Goal: Task Accomplishment & Management: Complete application form

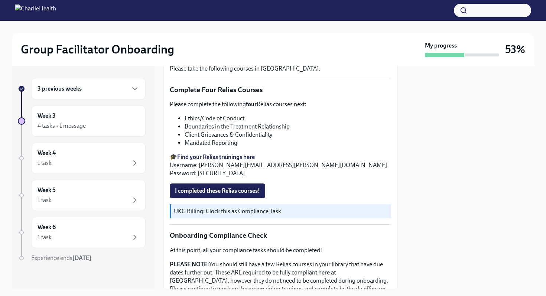
scroll to position [302, 0]
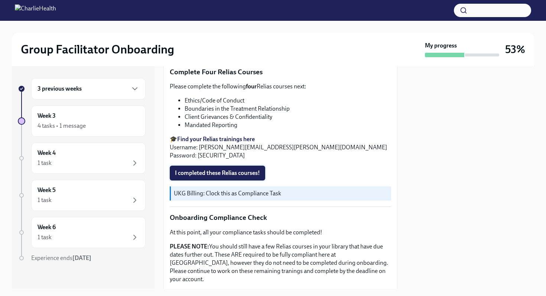
click at [217, 172] on span "I completed these Relias courses!" at bounding box center [217, 172] width 85 height 7
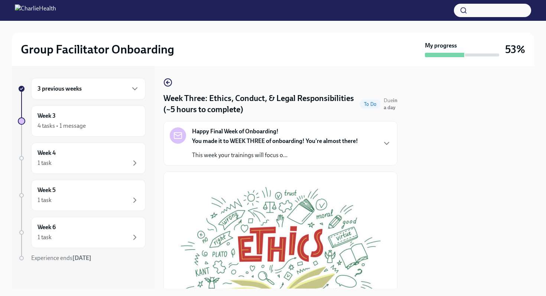
scroll to position [400, 0]
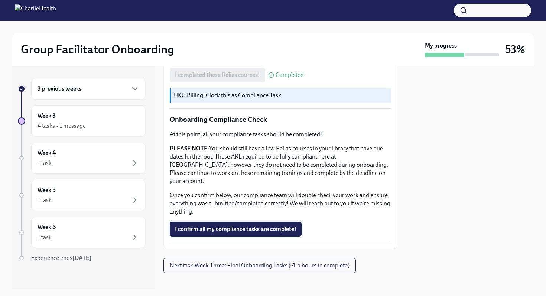
click at [228, 226] on span "I confirm all my compliance tasks are complete!" at bounding box center [236, 229] width 122 height 7
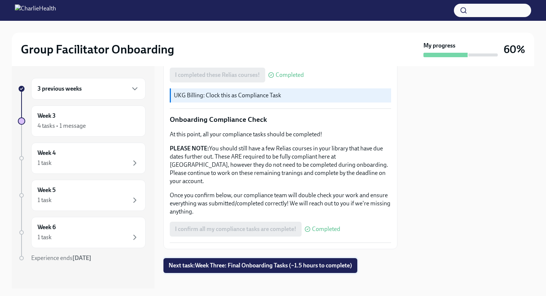
click at [229, 262] on span "Next task : Week Three: Final Onboarding Tasks (~1.5 hours to complete)" at bounding box center [261, 265] width 184 height 7
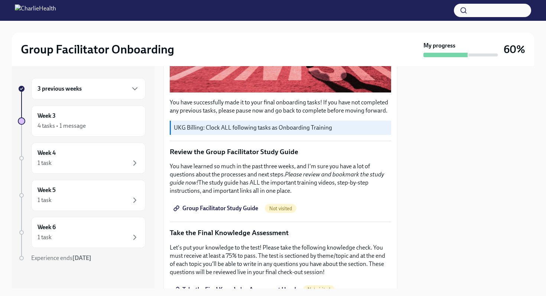
scroll to position [233, 0]
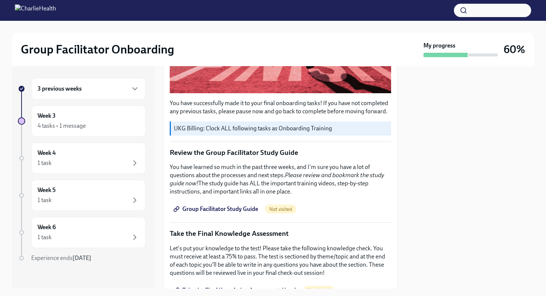
click at [243, 207] on span "Group Facilitator Study Guide" at bounding box center [216, 208] width 83 height 7
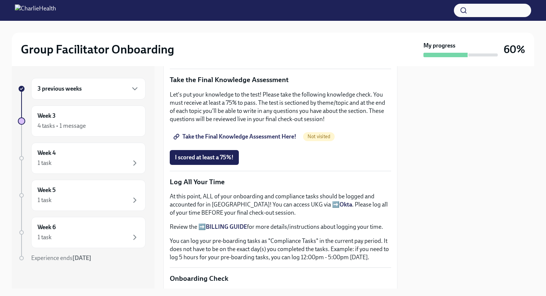
scroll to position [391, 0]
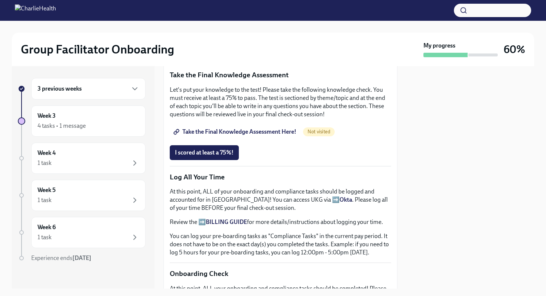
click at [250, 132] on span "Take the Final Knowledge Assessment Here!" at bounding box center [236, 131] width 122 height 7
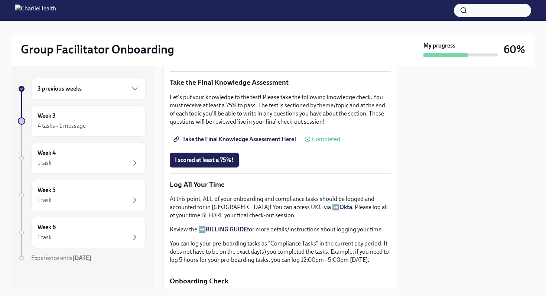
scroll to position [384, 0]
click at [218, 160] on span "I scored at least a 75%!" at bounding box center [204, 159] width 59 height 7
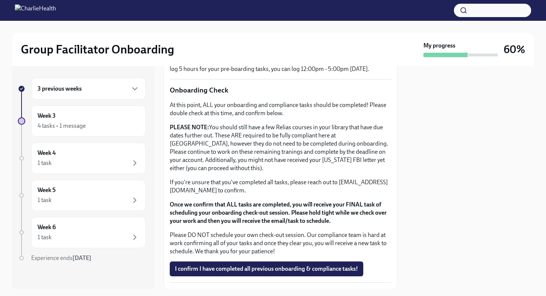
scroll to position [575, 0]
click at [229, 266] on span "I confirm I have completed all previous onboarding & compliance tasks!" at bounding box center [266, 268] width 183 height 7
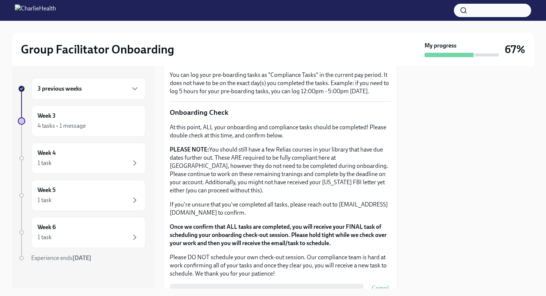
scroll to position [623, 0]
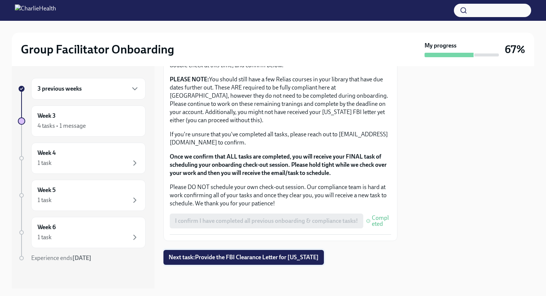
click at [219, 252] on button "Next task : Provide the FBI Clearance Letter for [US_STATE]" at bounding box center [244, 257] width 161 height 15
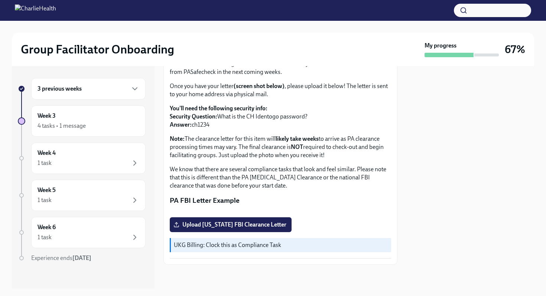
scroll to position [130, 0]
